Goal: Information Seeking & Learning: Learn about a topic

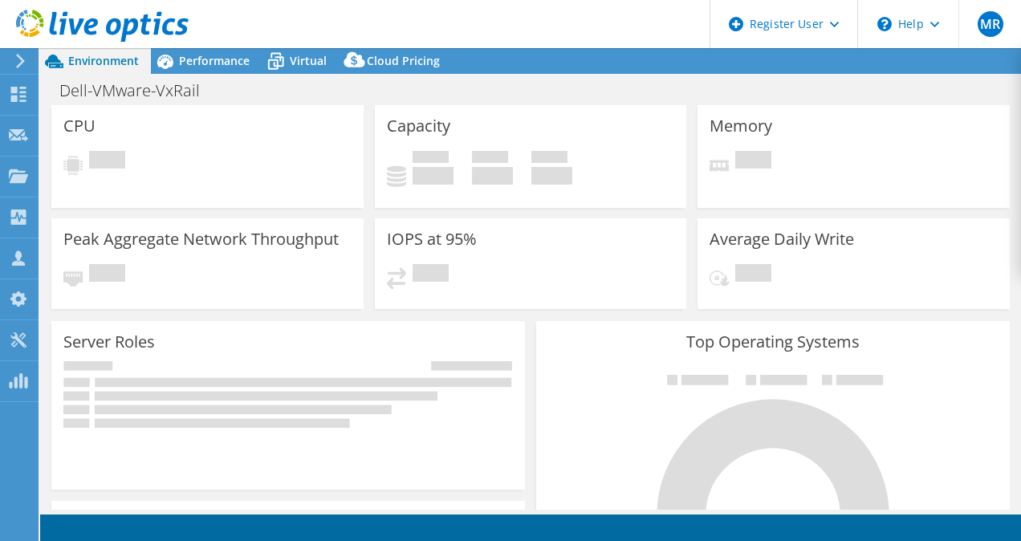
select select "[GEOGRAPHIC_DATA]"
select select "AUD"
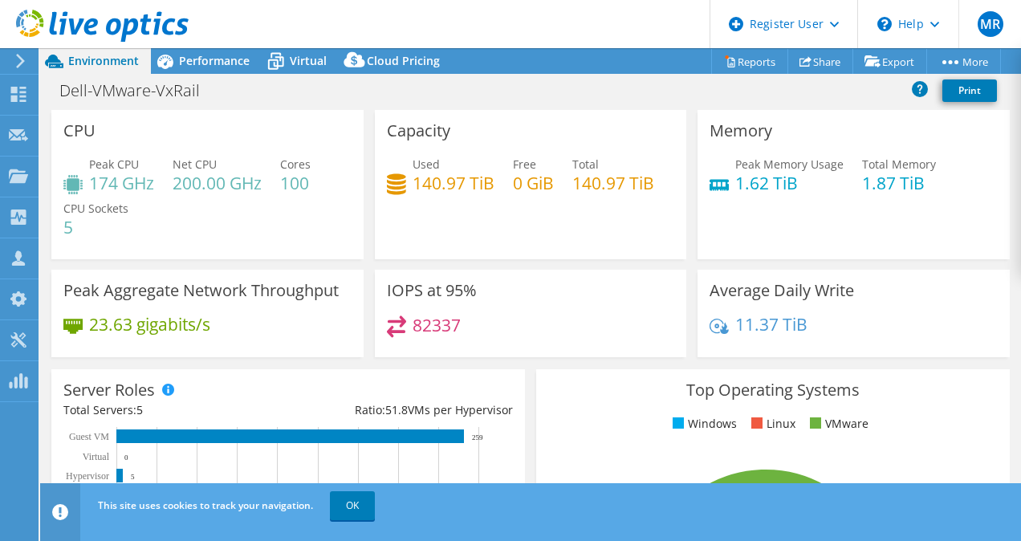
click at [130, 315] on h4 "23.63 gigabits/s" at bounding box center [149, 324] width 121 height 18
click at [243, 71] on div "Performance" at bounding box center [206, 61] width 111 height 26
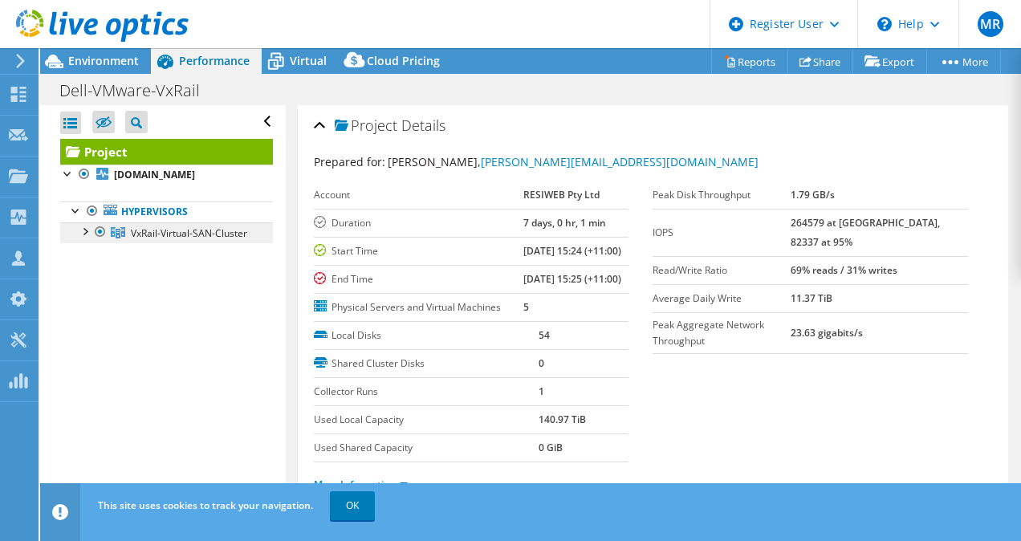
click at [166, 240] on span "VxRail-Virtual-SAN-Cluster" at bounding box center [189, 233] width 116 height 14
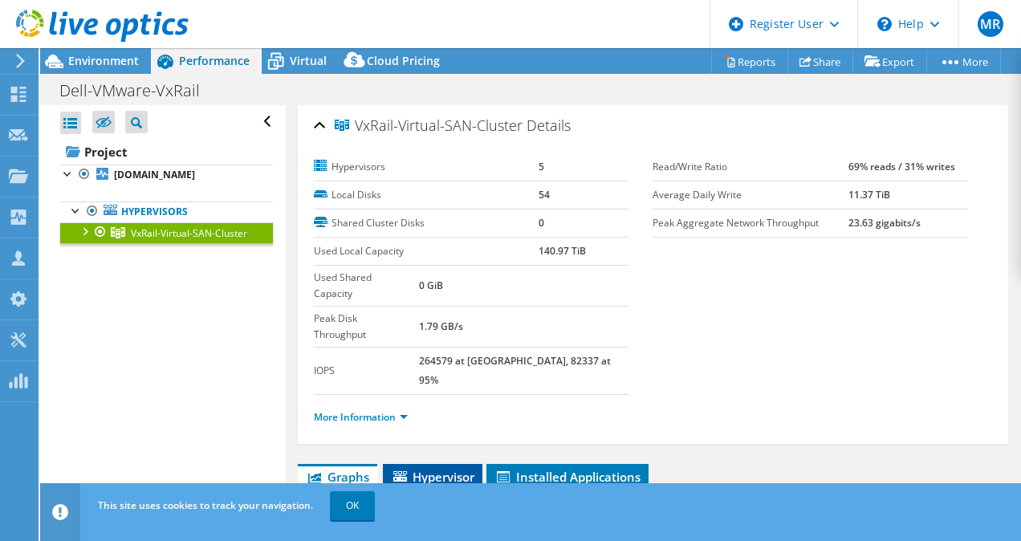
click at [460, 469] on span "Hypervisor" at bounding box center [432, 477] width 83 height 16
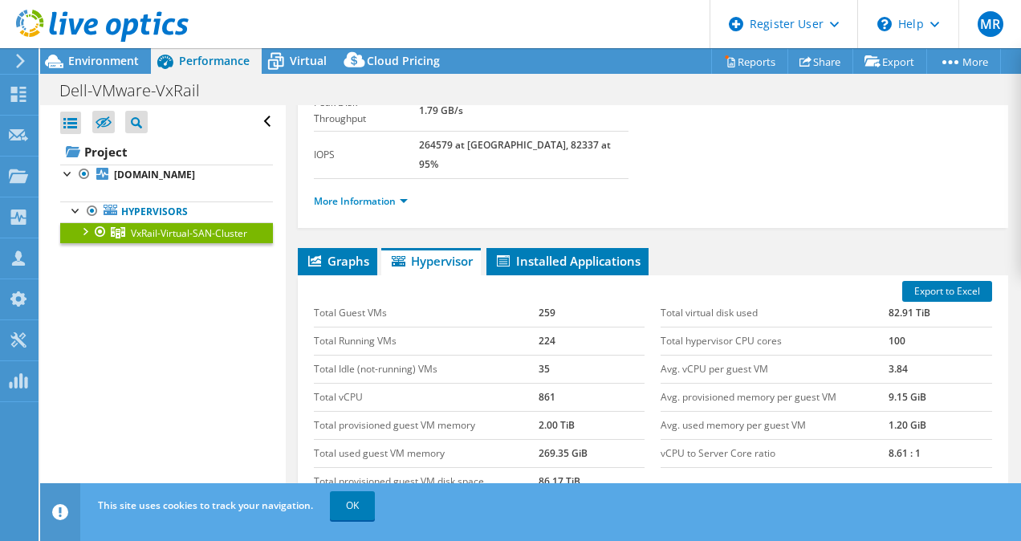
scroll to position [219, 0]
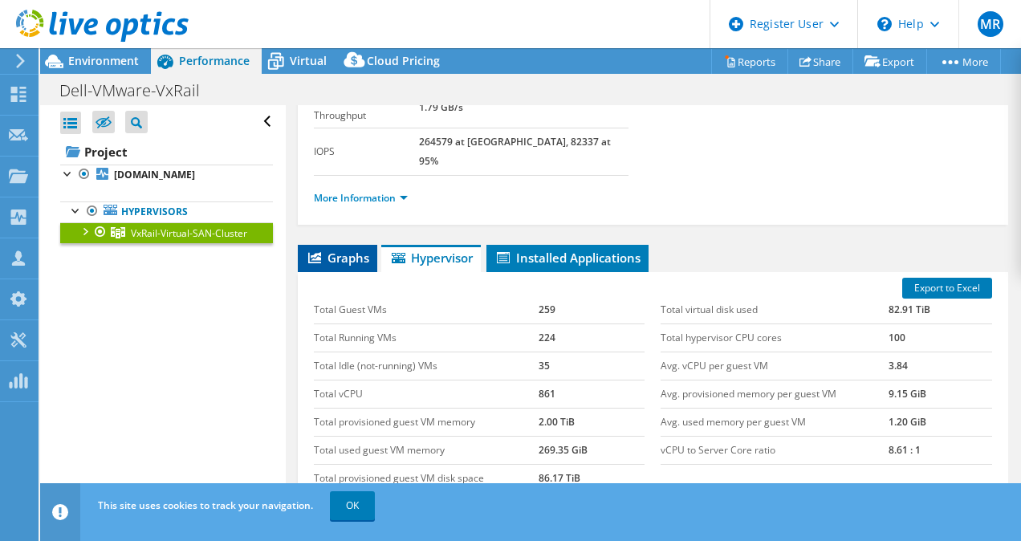
click at [320, 250] on span "Graphs" at bounding box center [337, 258] width 63 height 16
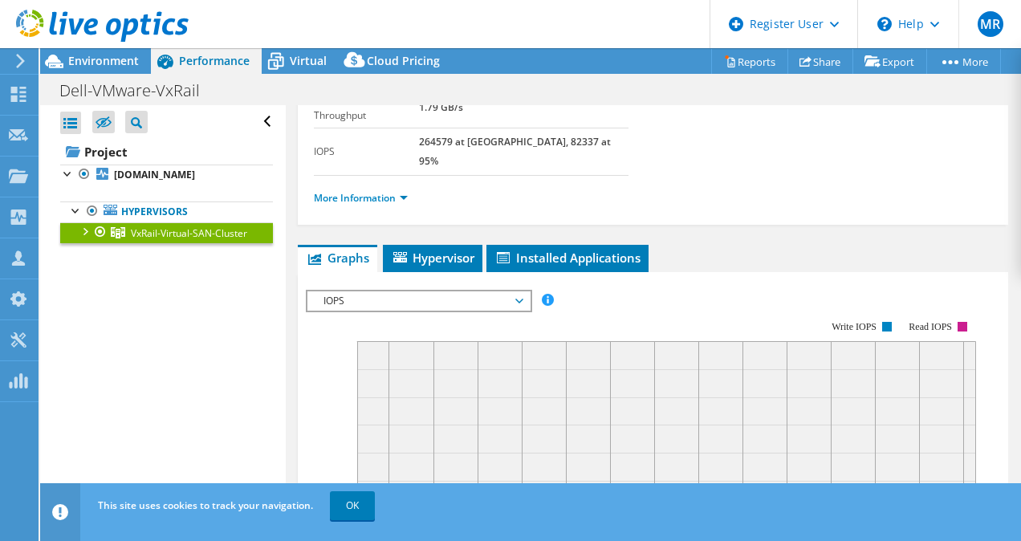
click at [403, 290] on div "IOPS IOPS Disk Throughput IO Size Latency Queue Depth CPU Percentage Memory Pag…" at bounding box center [419, 301] width 226 height 22
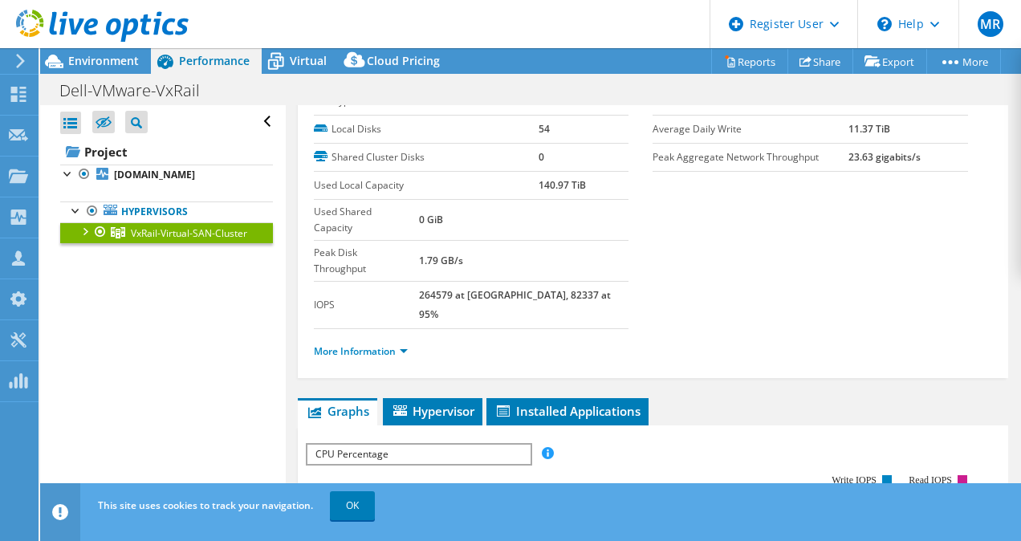
scroll to position [0, 0]
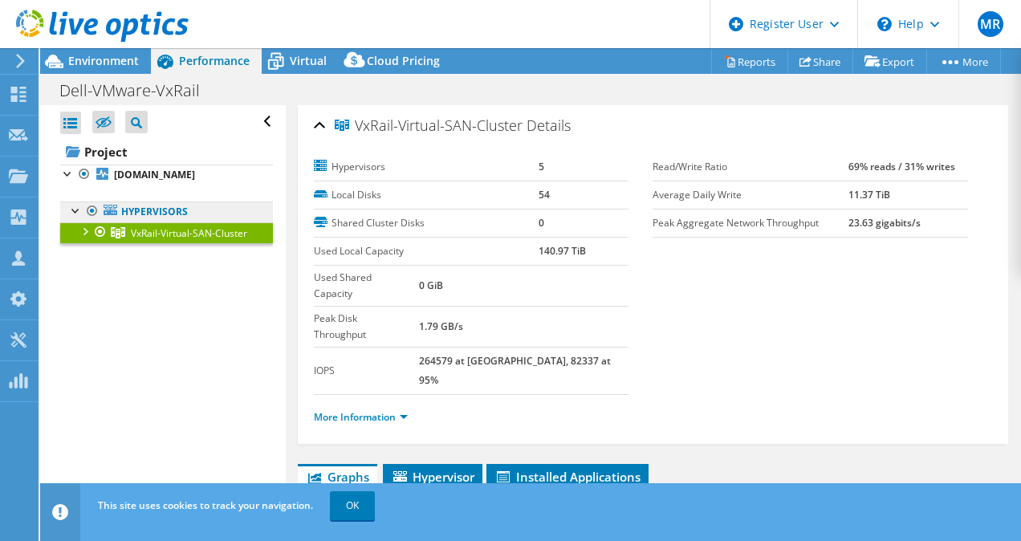
click at [184, 222] on link "Hypervisors" at bounding box center [166, 211] width 213 height 21
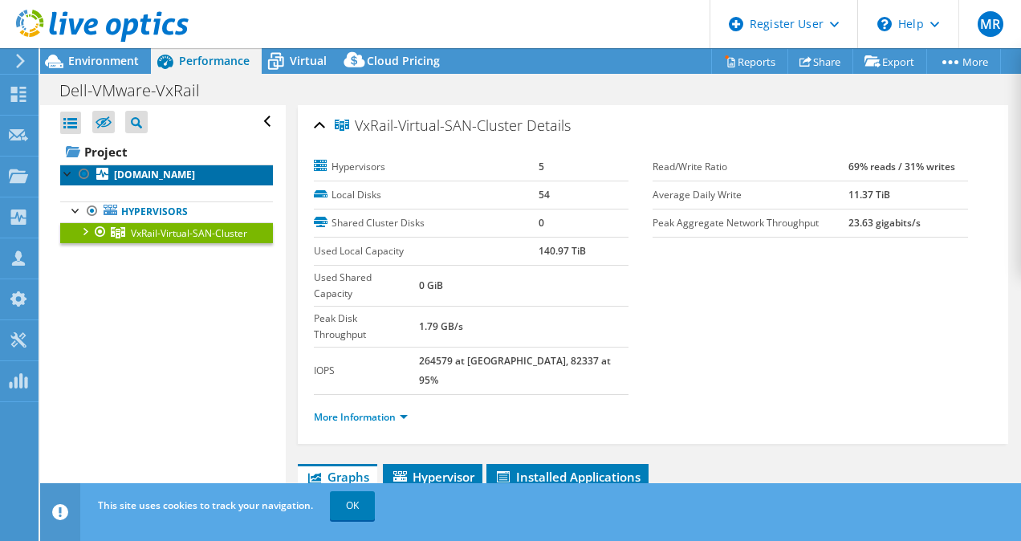
click at [194, 171] on link "[DOMAIN_NAME]" at bounding box center [166, 175] width 213 height 21
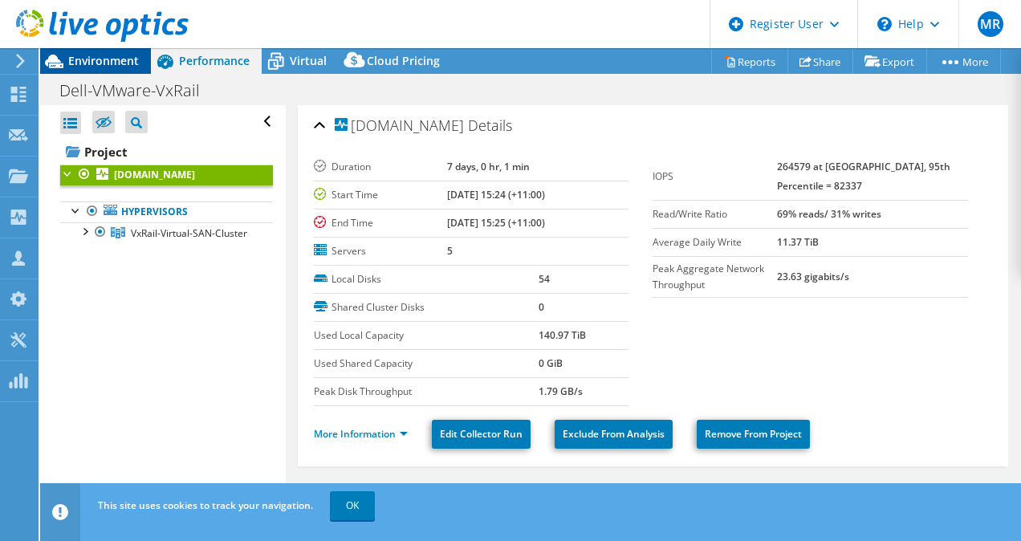
click at [100, 55] on span "Environment" at bounding box center [103, 60] width 71 height 15
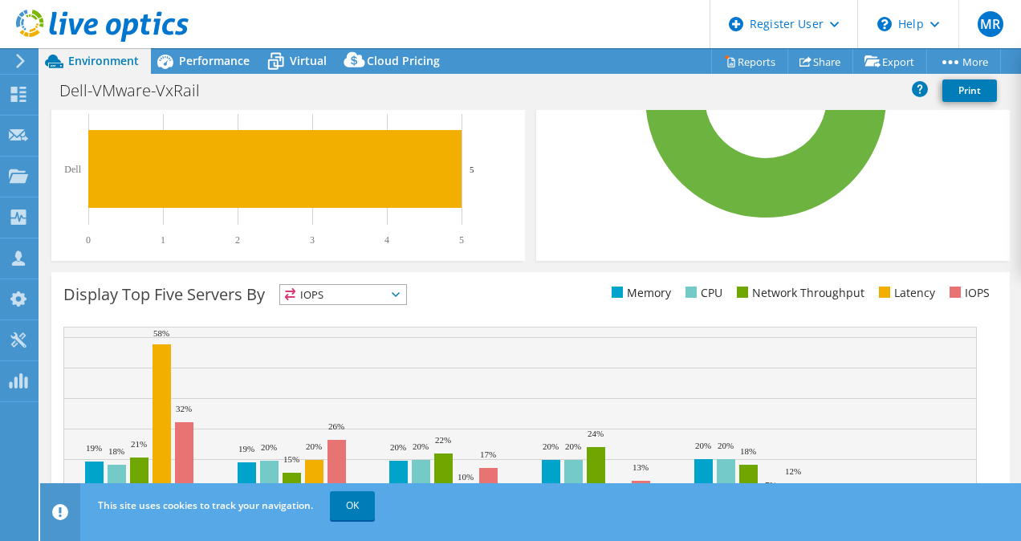
scroll to position [573, 0]
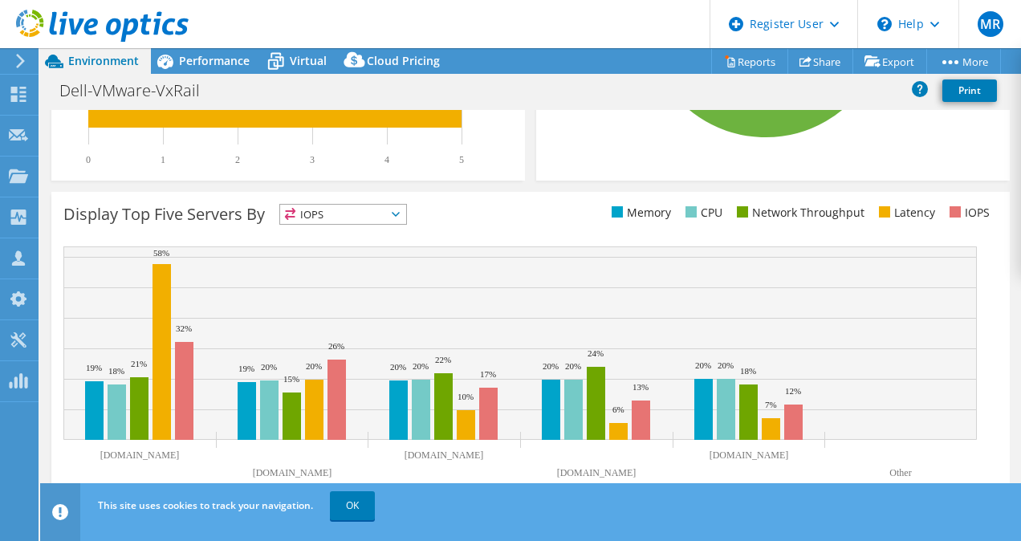
click at [692, 210] on li "CPU" at bounding box center [702, 213] width 41 height 18
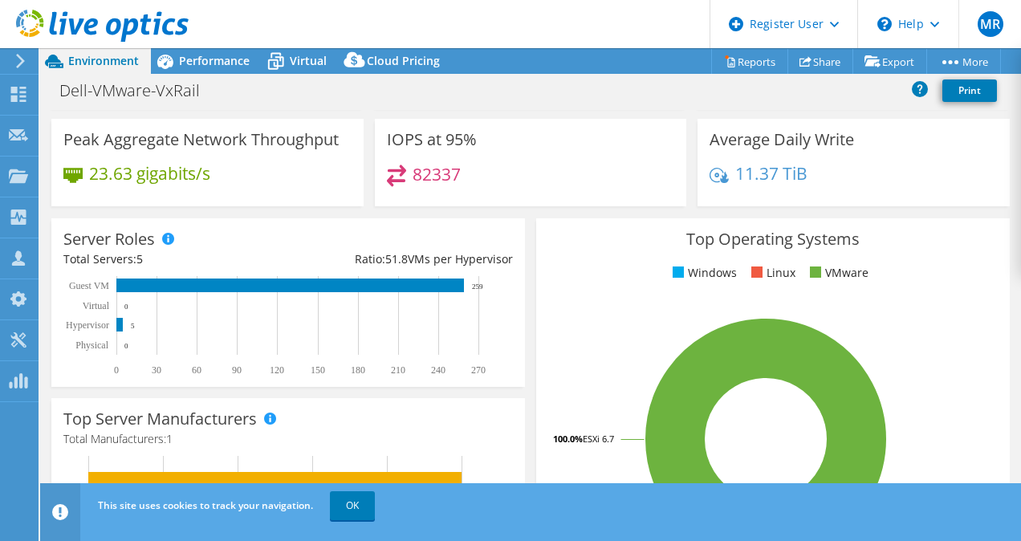
scroll to position [0, 0]
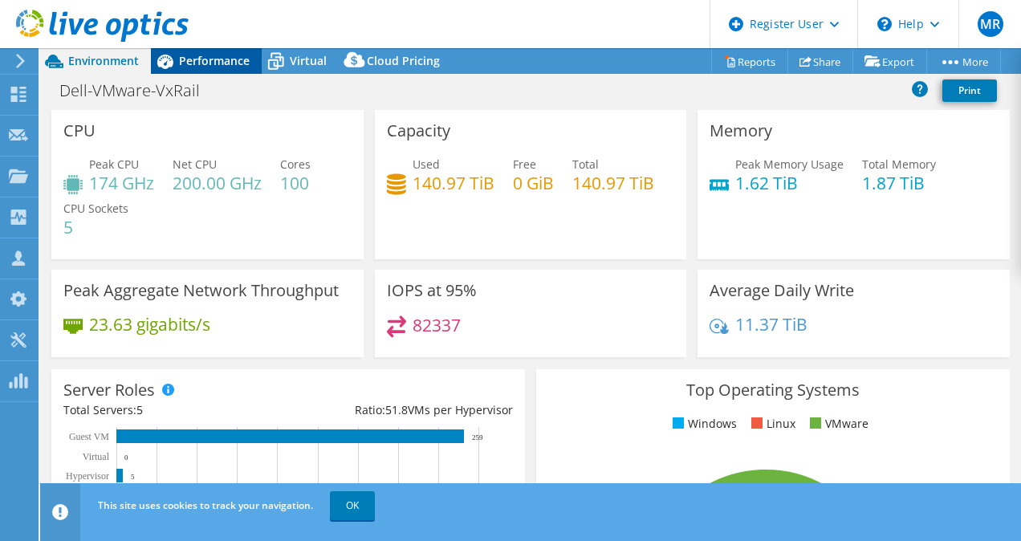
click at [199, 55] on span "Performance" at bounding box center [214, 60] width 71 height 15
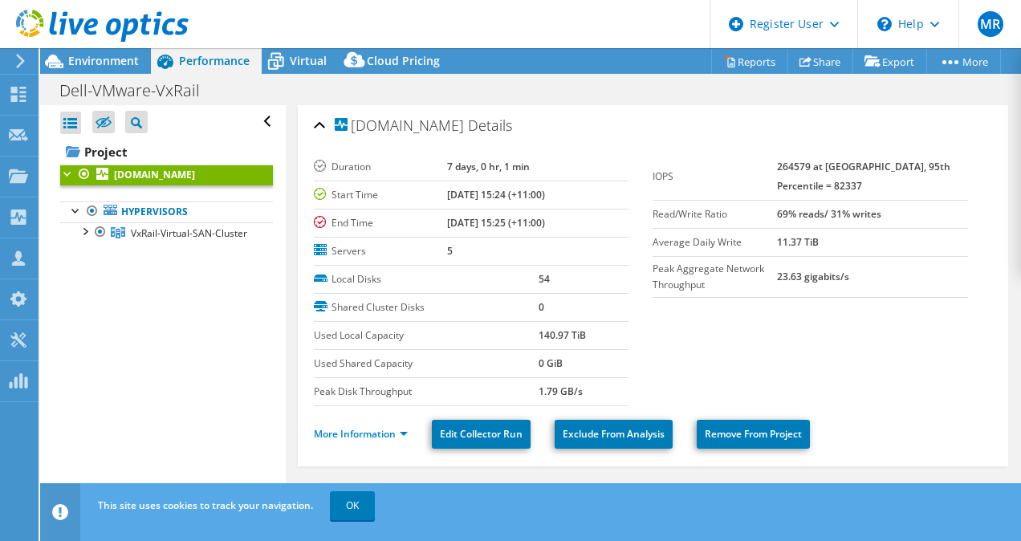
click at [910, 341] on section "Duration 7 days, 0 hr, 1 min Start Time [DATE] 15:24 (+11:00) End Time [DATE] 1…" at bounding box center [653, 279] width 679 height 253
click at [293, 56] on span "Virtual" at bounding box center [308, 60] width 37 height 15
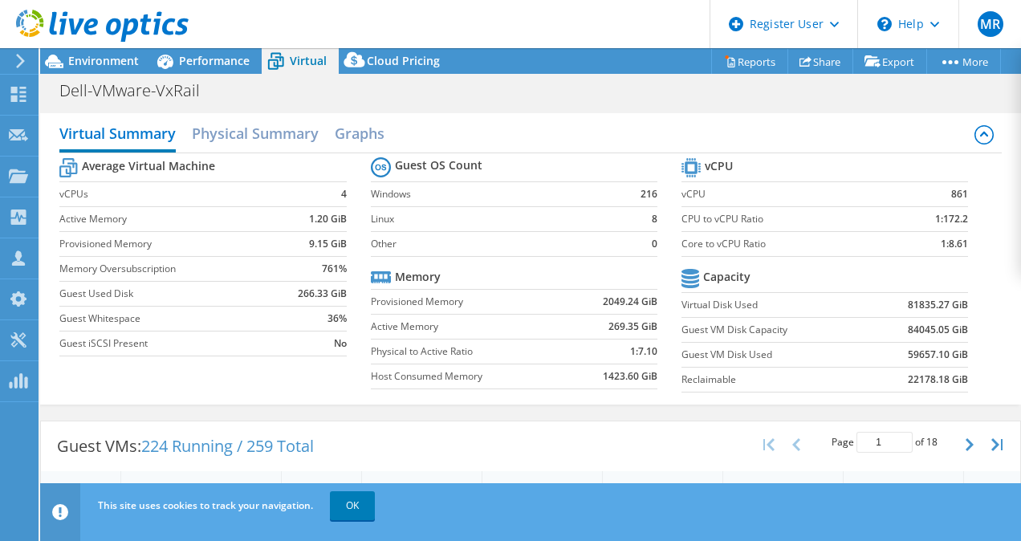
scroll to position [106, 0]
click at [84, 45] on link at bounding box center [102, 39] width 173 height 14
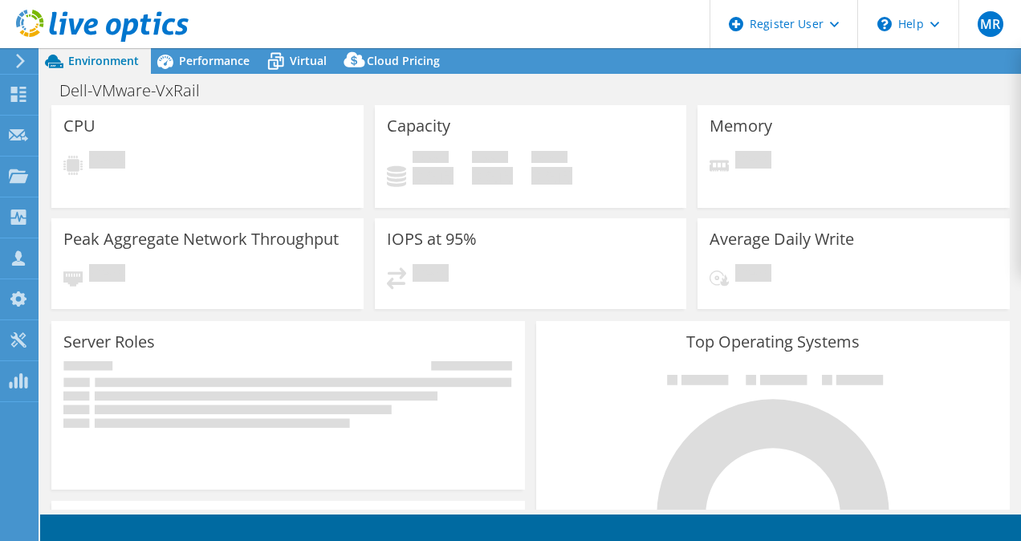
select select "[GEOGRAPHIC_DATA]"
select select "AUD"
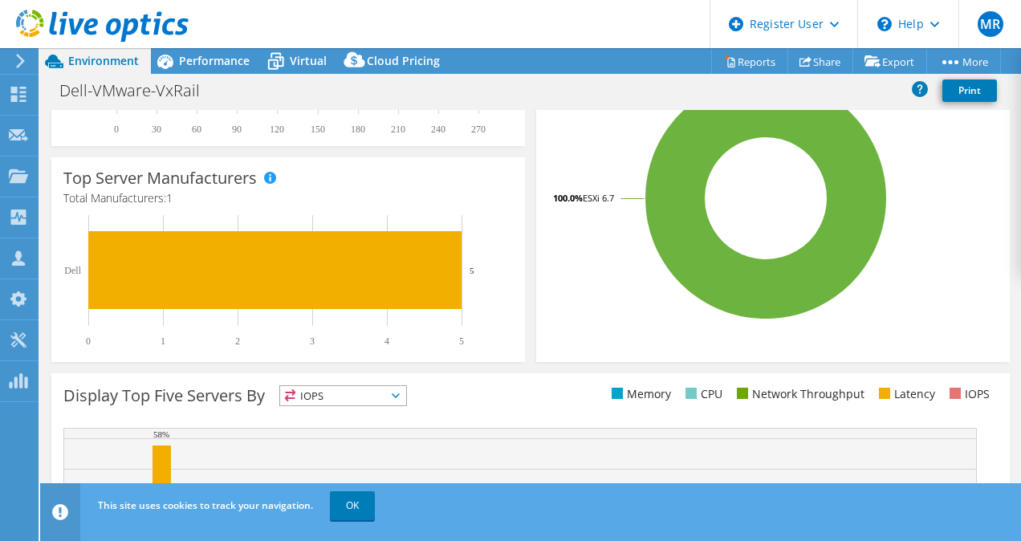
scroll to position [422, 0]
